Goal: Find specific page/section: Find specific page/section

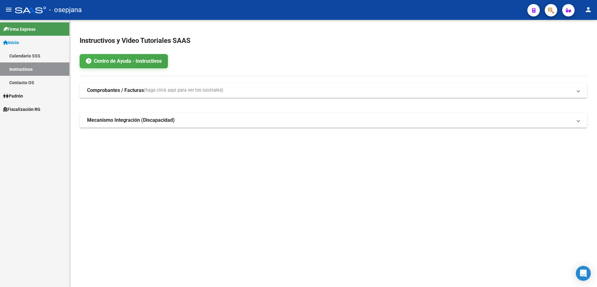
click at [37, 108] on span "Fiscalización RG" at bounding box center [21, 109] width 37 height 7
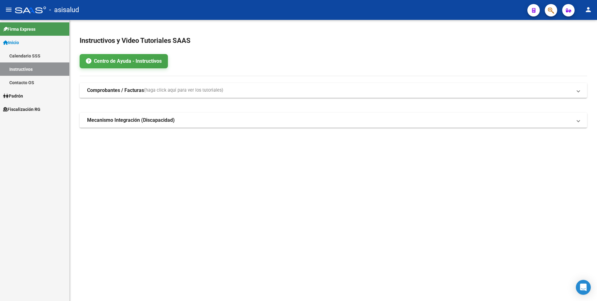
click at [33, 110] on span "Fiscalización RG" at bounding box center [21, 109] width 37 height 7
